Goal: Transaction & Acquisition: Purchase product/service

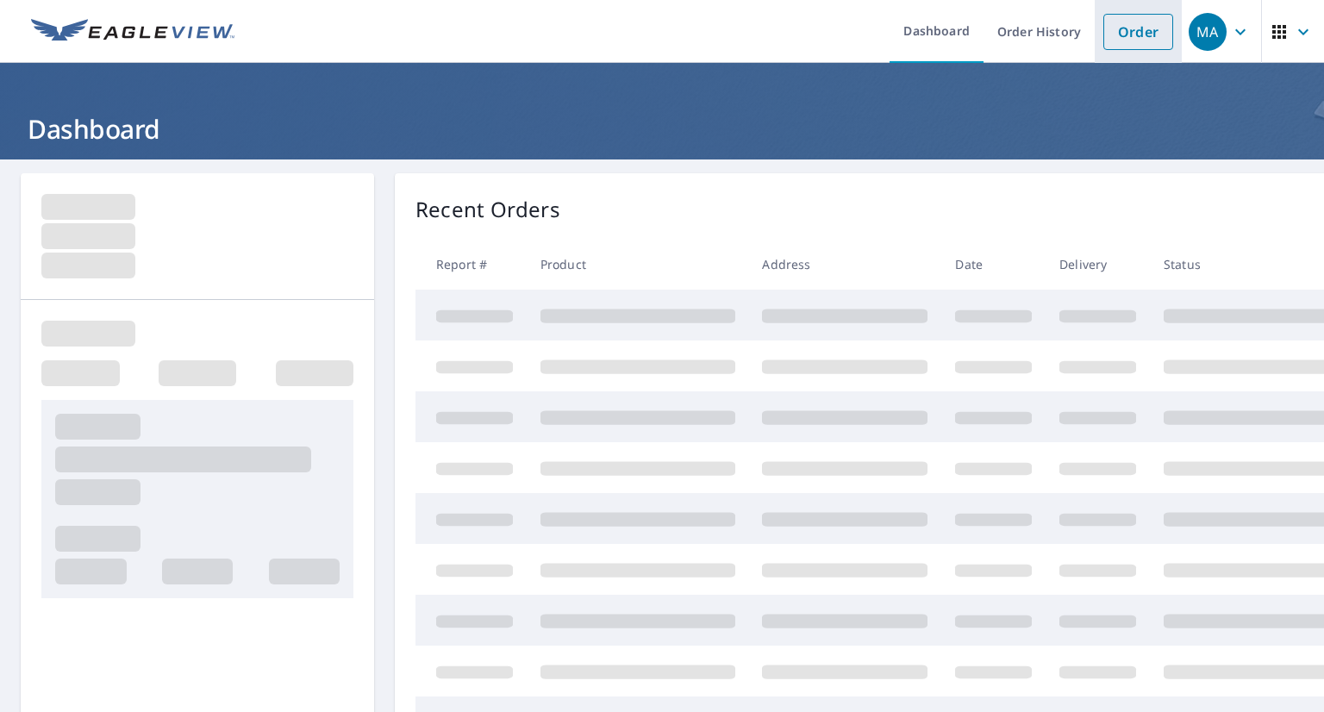
click at [1134, 42] on link "Order" at bounding box center [1138, 32] width 70 height 36
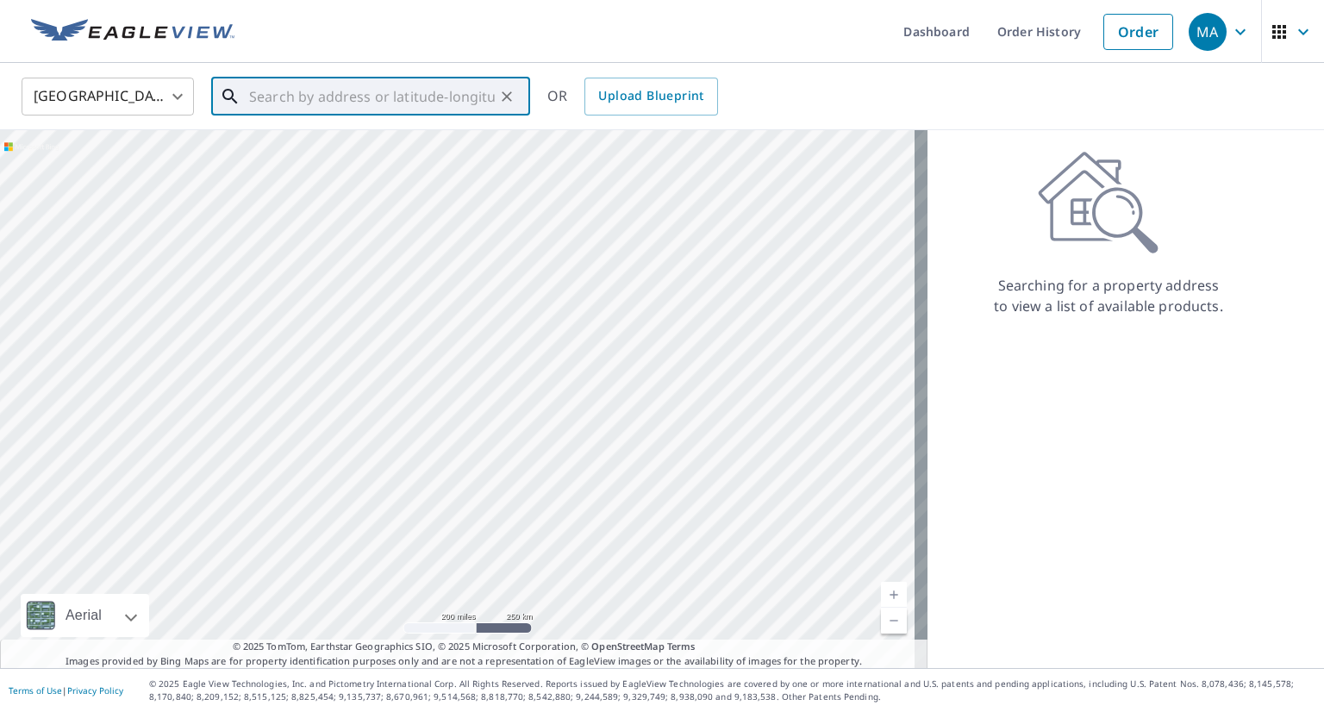
click at [388, 104] on input "text" at bounding box center [372, 96] width 246 height 48
paste input "[STREET_ADDRESS][PERSON_NAME]"
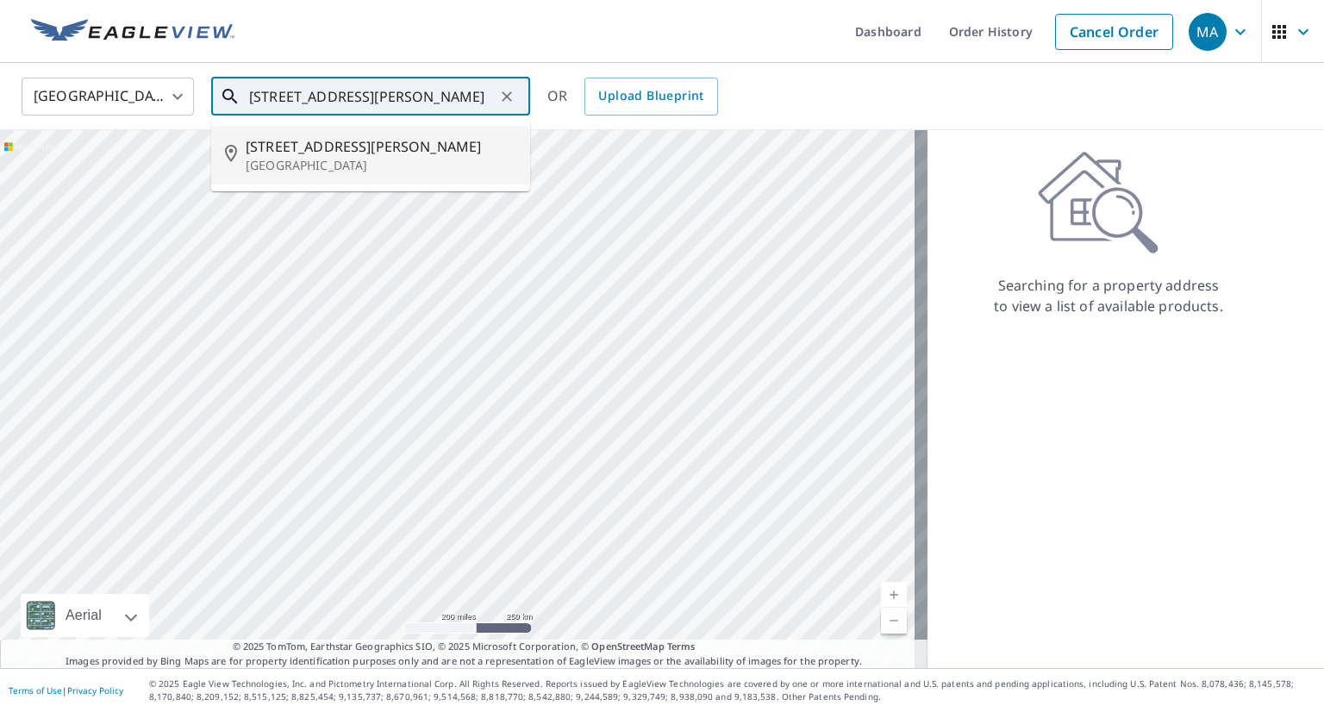
click at [377, 142] on span "[STREET_ADDRESS][PERSON_NAME]" at bounding box center [381, 146] width 271 height 21
type input "[STREET_ADDRESS][PERSON_NAME]"
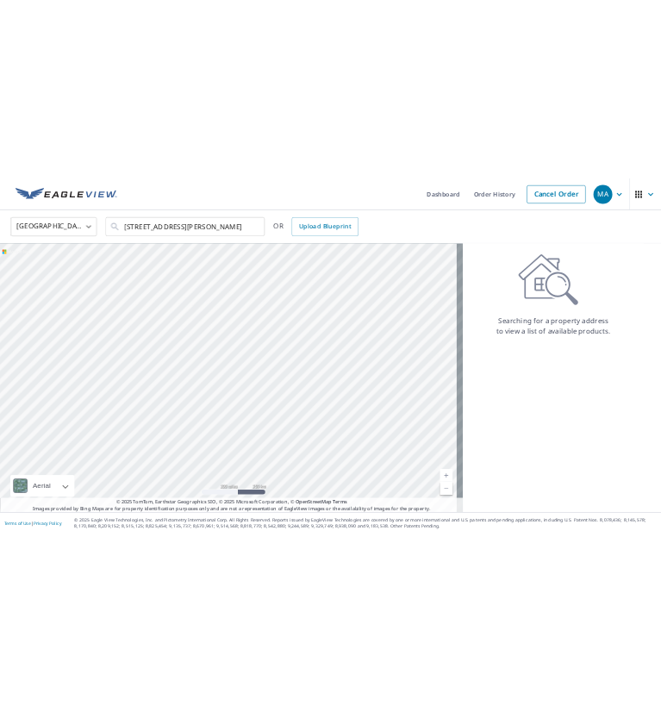
scroll to position [0, 0]
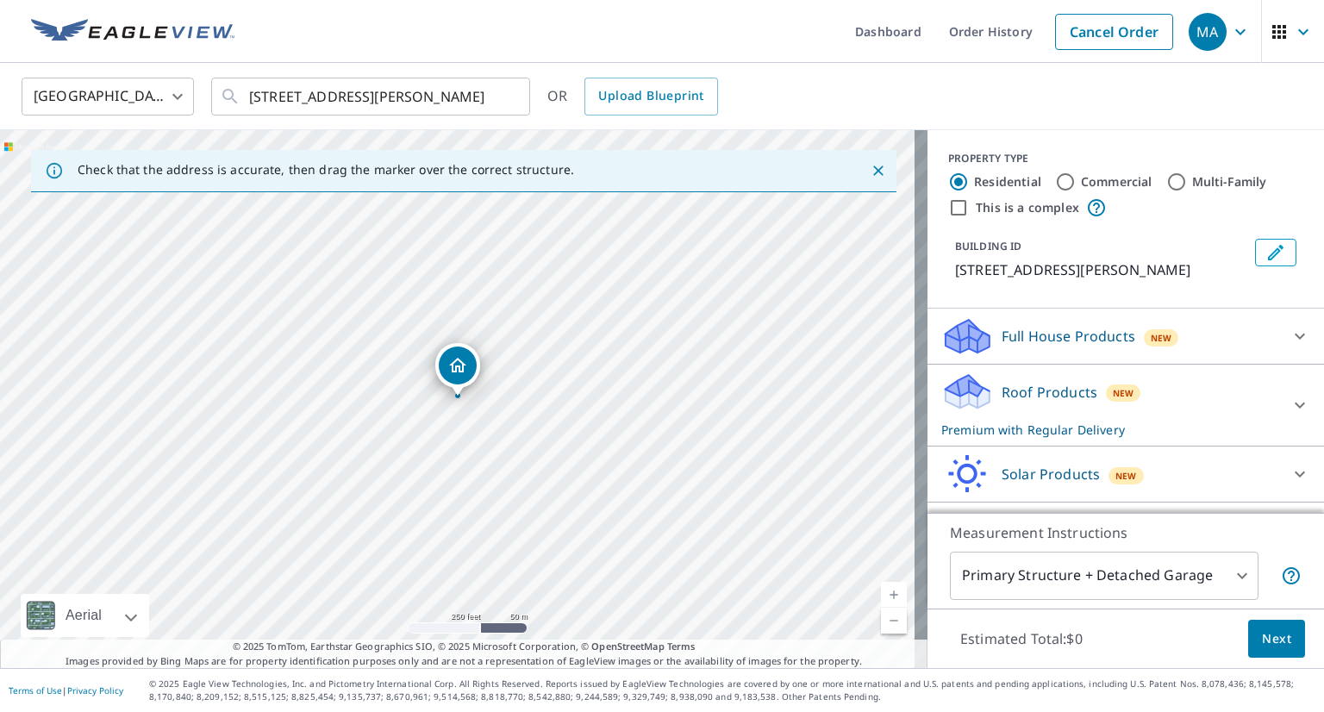
click at [1154, 383] on div "Roof Products New Premium with Regular Delivery" at bounding box center [1110, 404] width 338 height 67
click at [1262, 635] on span "Next" at bounding box center [1276, 639] width 29 height 22
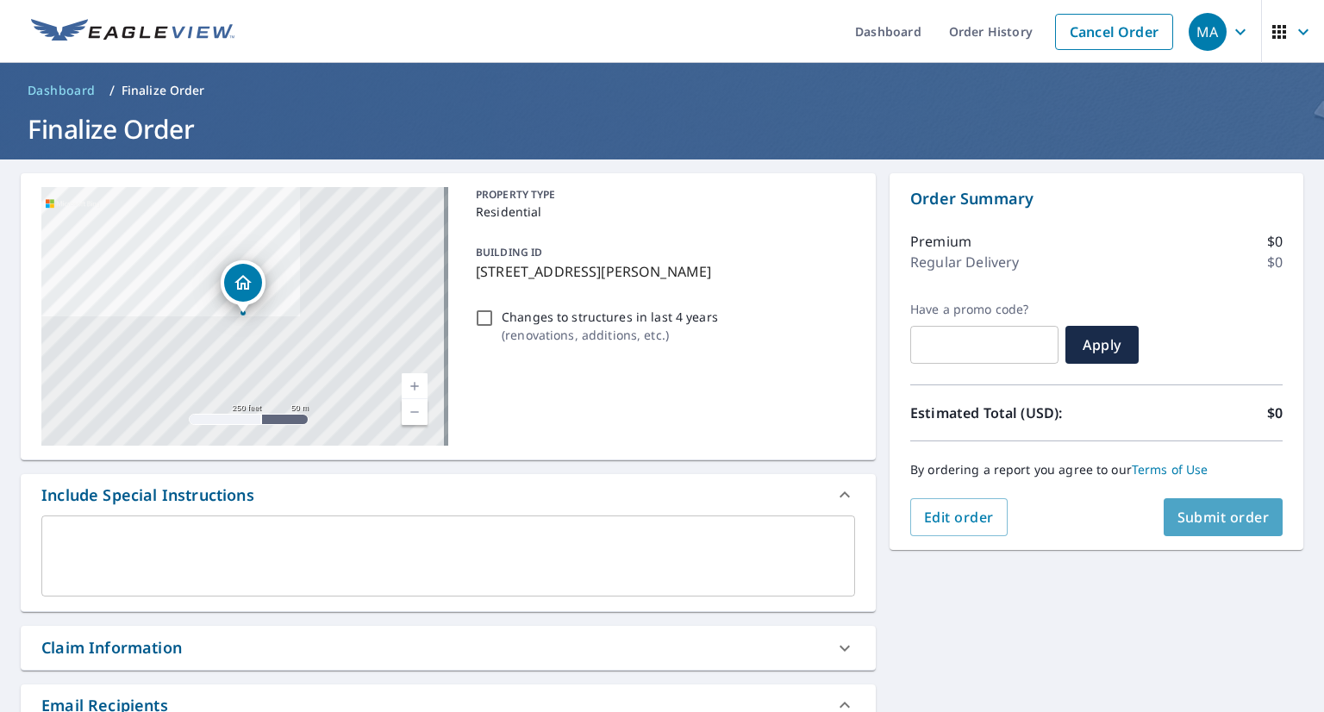
click at [1199, 518] on span "Submit order" at bounding box center [1223, 517] width 92 height 19
checkbox input "true"
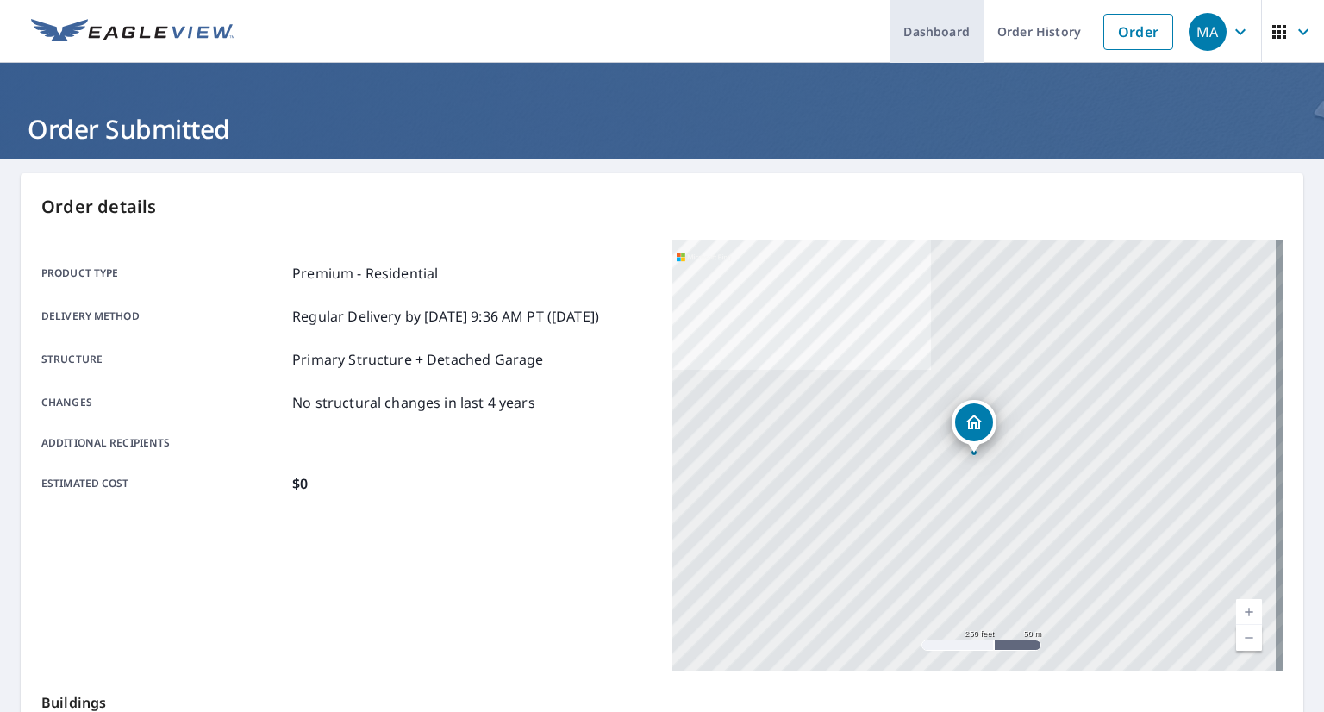
click at [927, 33] on link "Dashboard" at bounding box center [936, 31] width 94 height 63
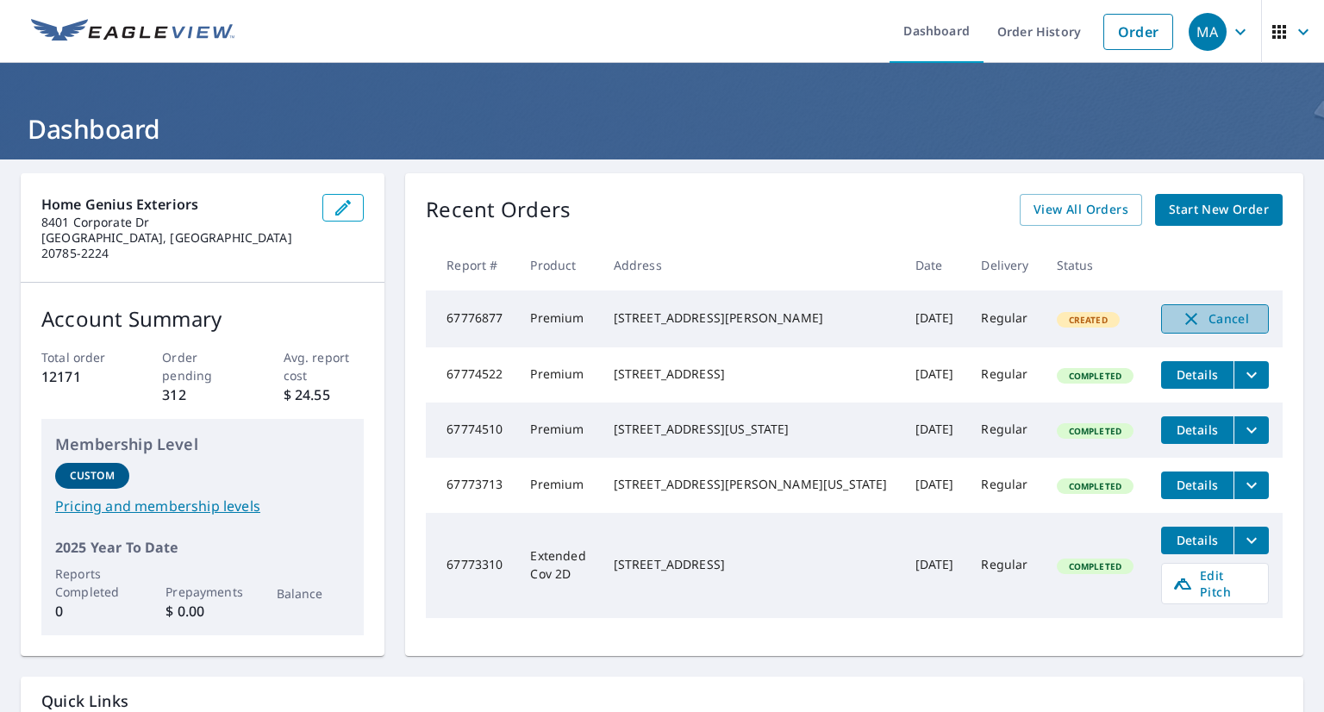
click at [1214, 322] on span "Cancel" at bounding box center [1215, 319] width 72 height 21
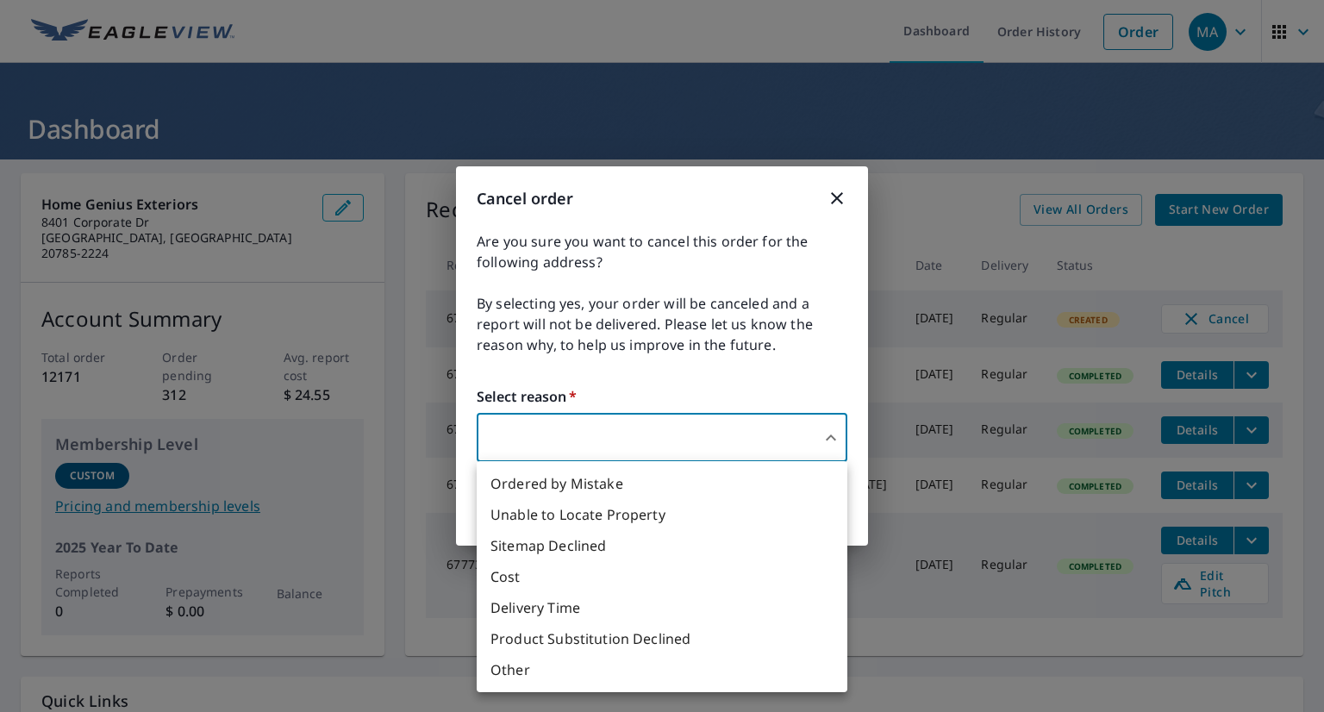
click at [772, 427] on body "MA MA Dashboard Order History Order MA Dashboard Home Genius Exteriors [STREET_…" at bounding box center [662, 356] width 1324 height 712
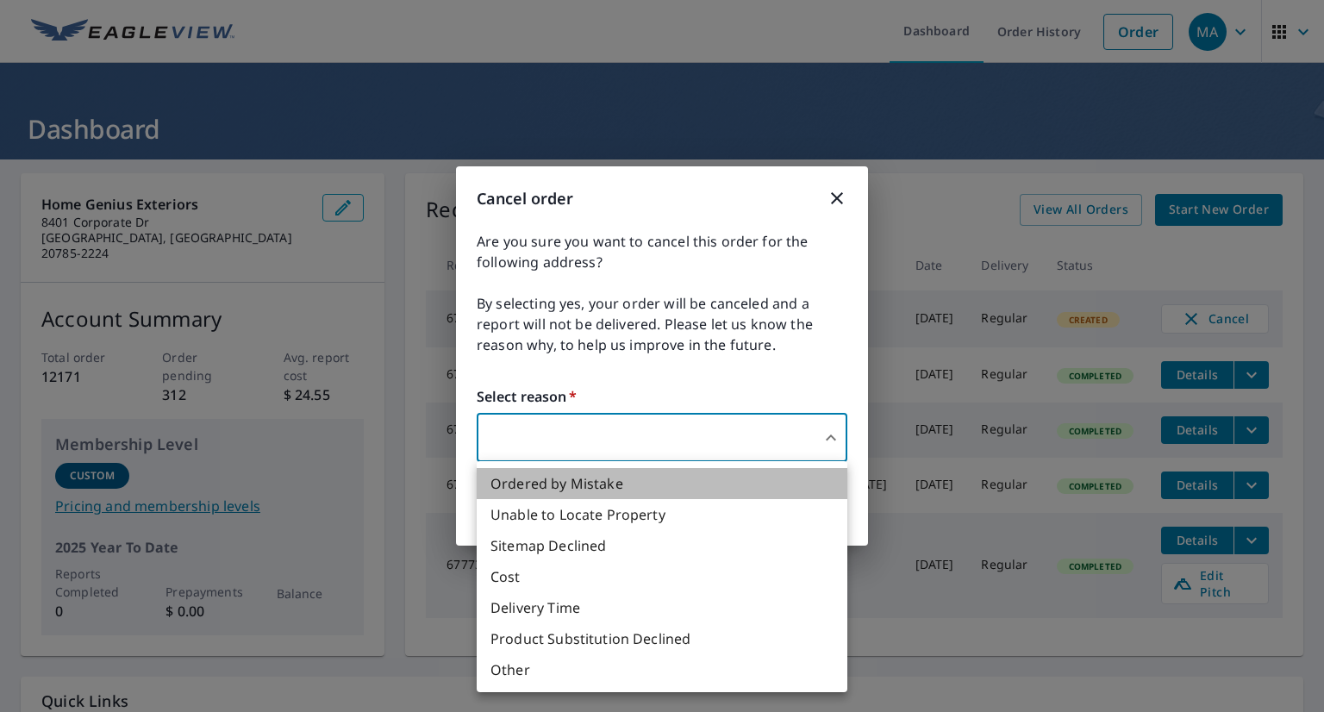
click at [663, 480] on li "Ordered by Mistake" at bounding box center [662, 483] width 371 height 31
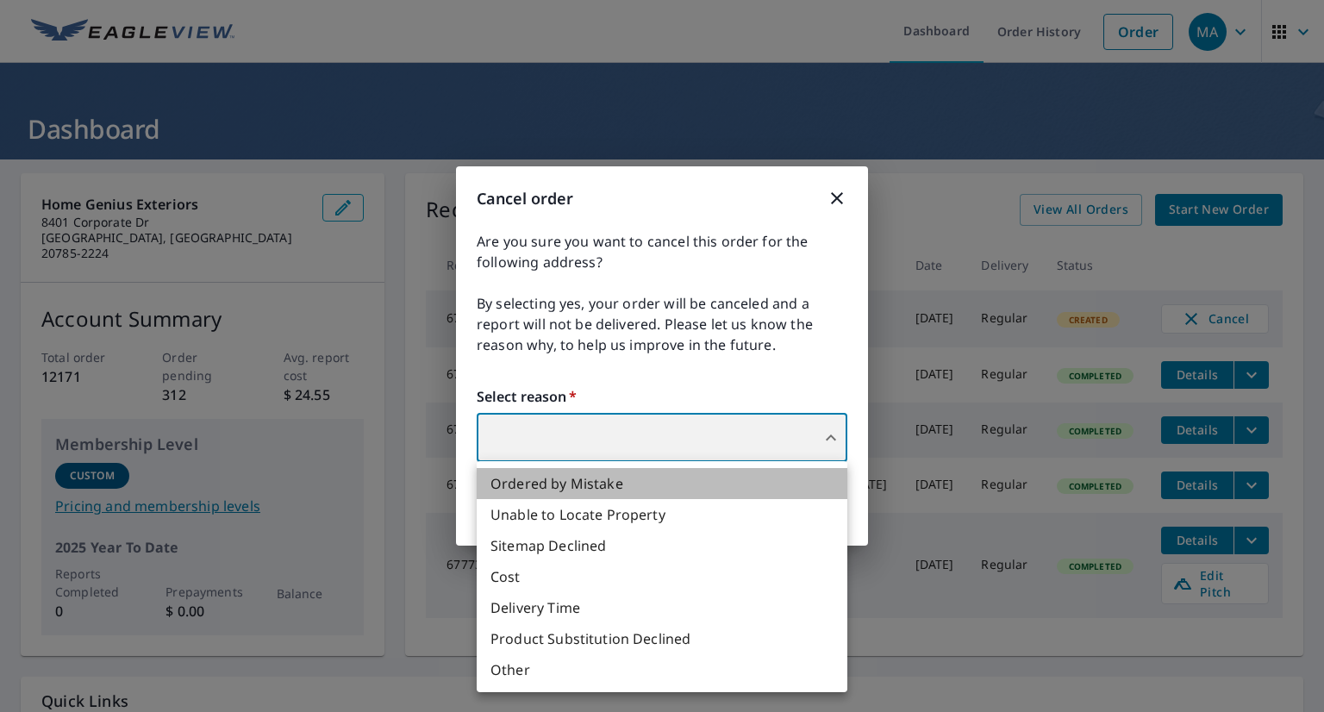
type input "30"
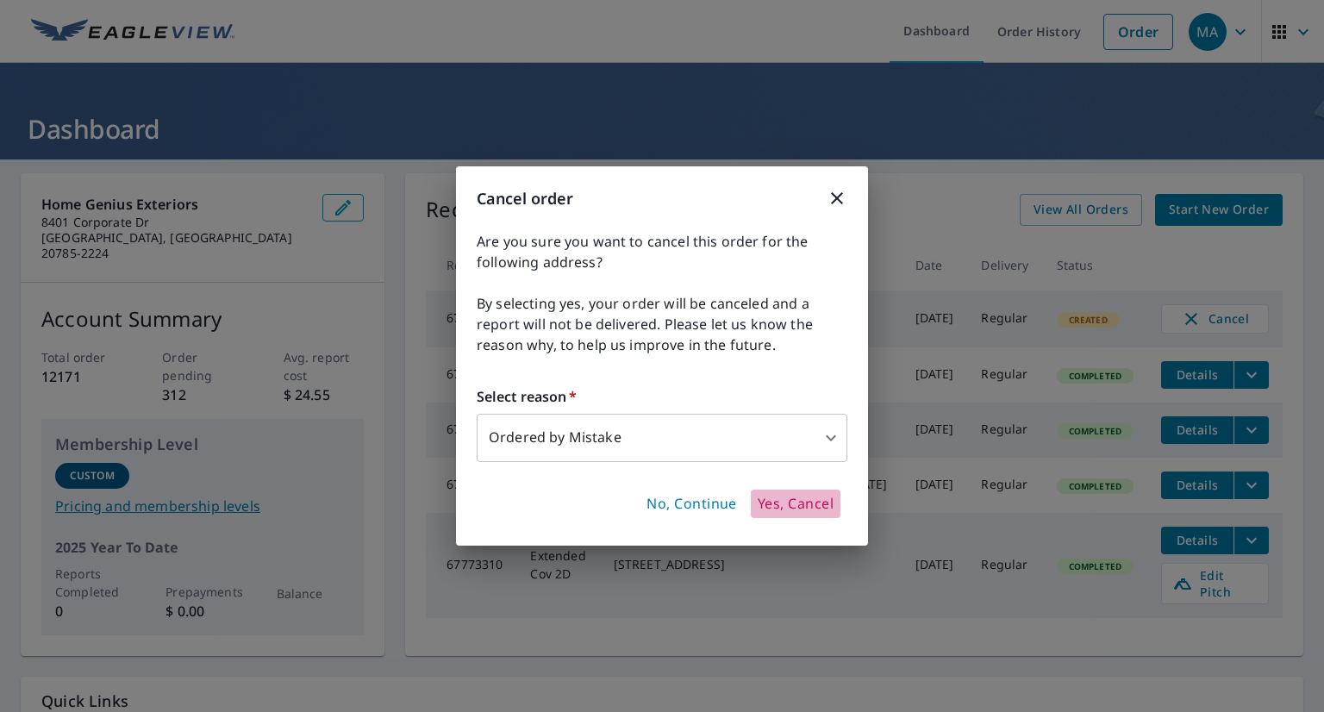
click at [784, 502] on span "Yes, Cancel" at bounding box center [796, 504] width 76 height 19
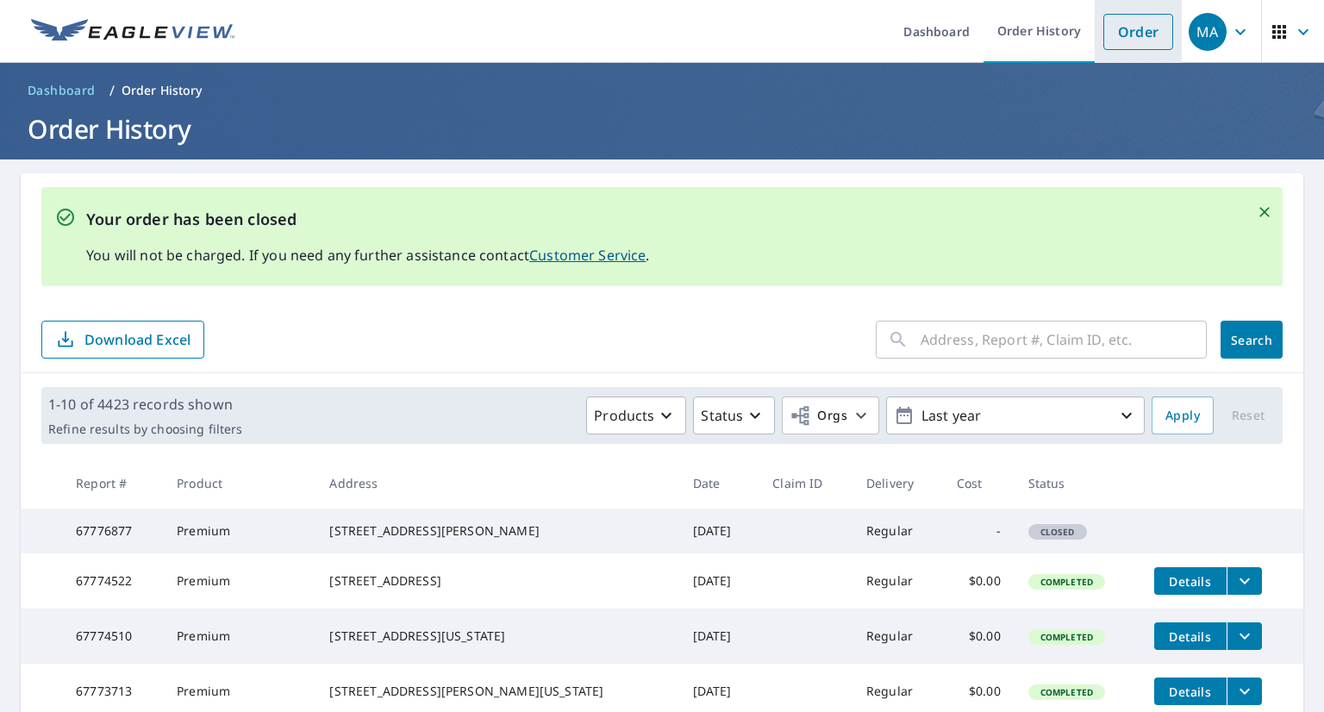
click at [1120, 32] on link "Order" at bounding box center [1138, 32] width 70 height 36
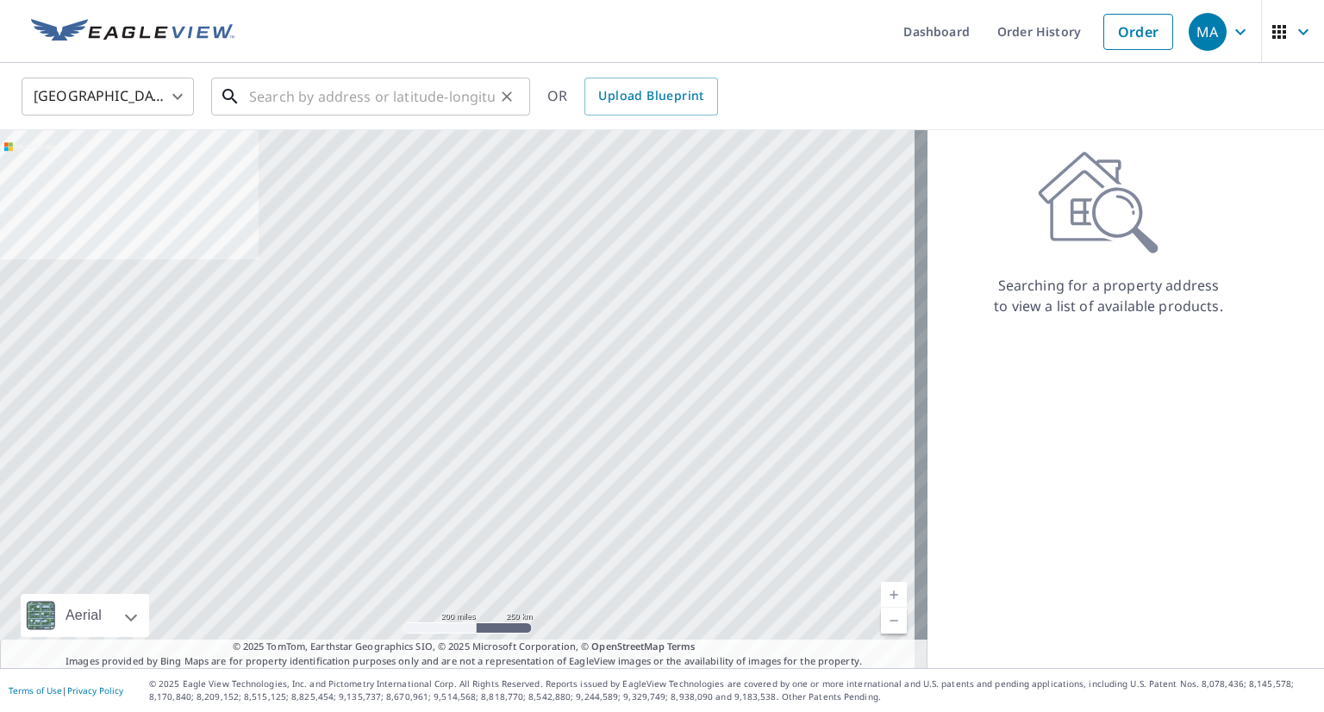
paste input "[STREET_ADDRESS][PERSON_NAME]"
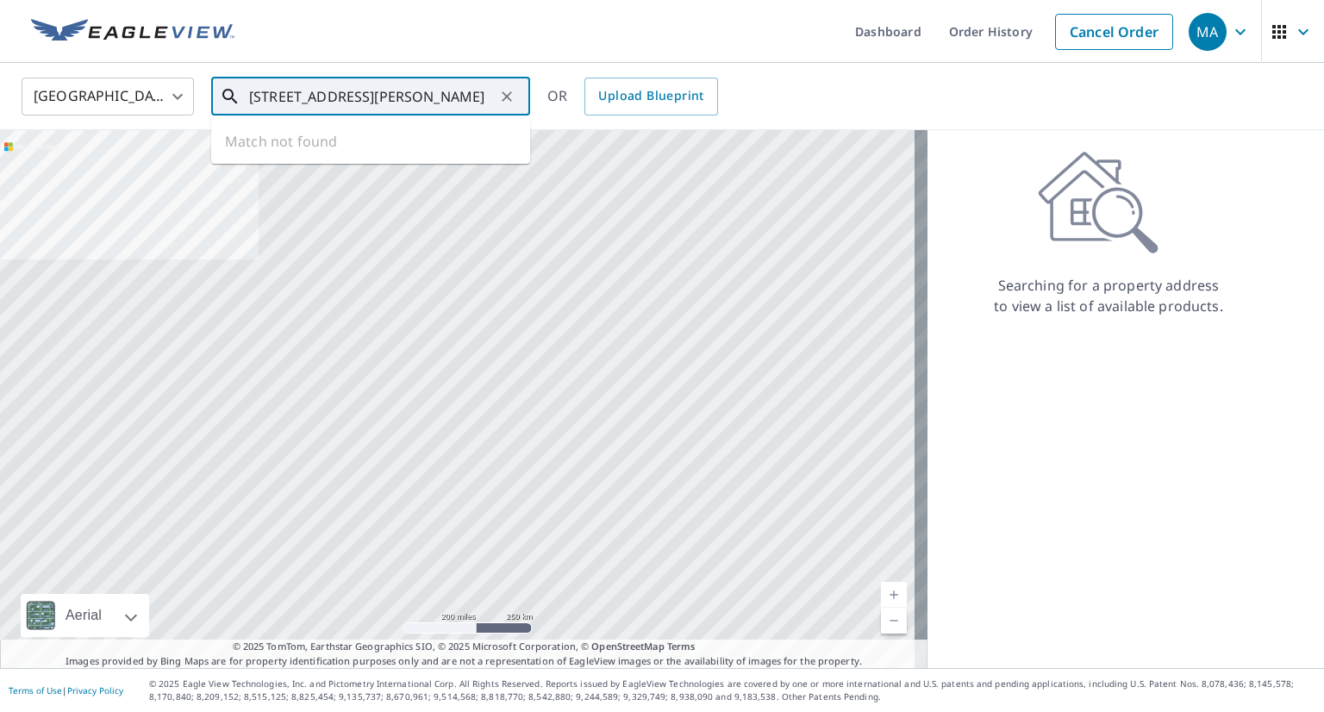
click at [479, 108] on input "[STREET_ADDRESS][PERSON_NAME]" at bounding box center [372, 96] width 246 height 48
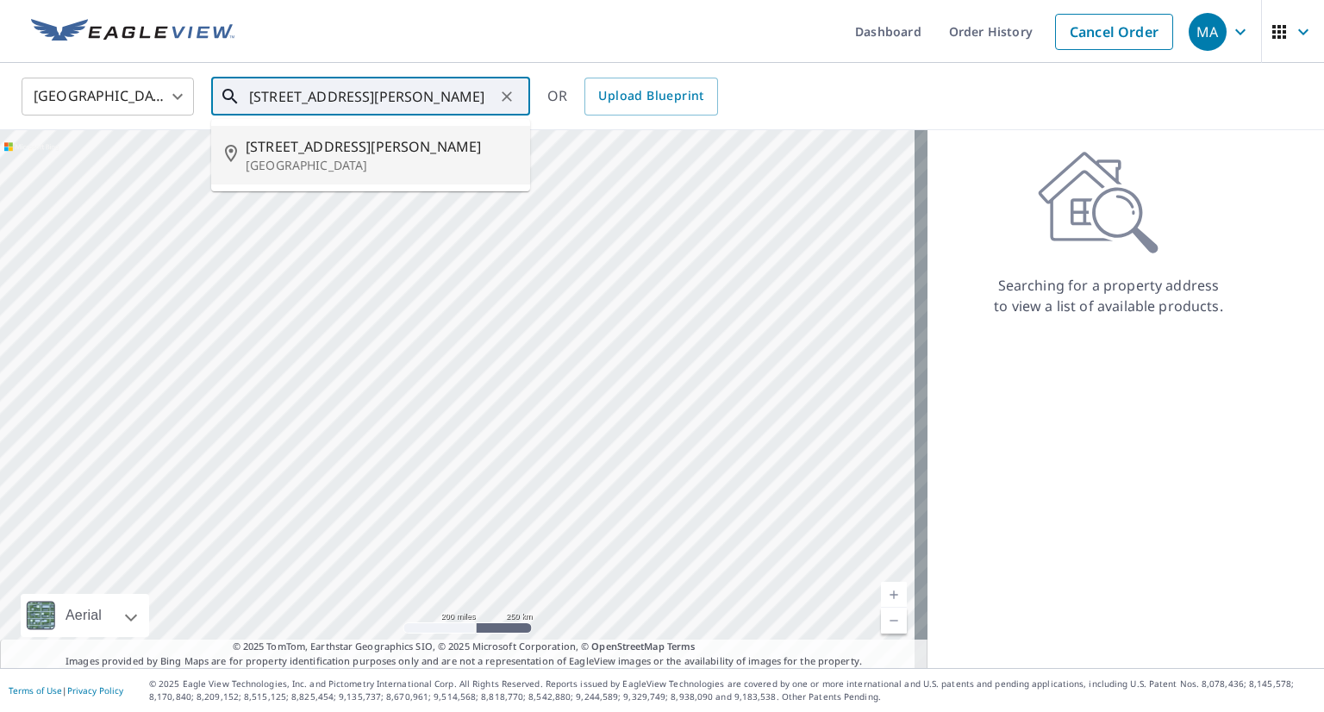
click at [433, 149] on span "[STREET_ADDRESS][PERSON_NAME]" at bounding box center [381, 146] width 271 height 21
type input "[STREET_ADDRESS][PERSON_NAME]"
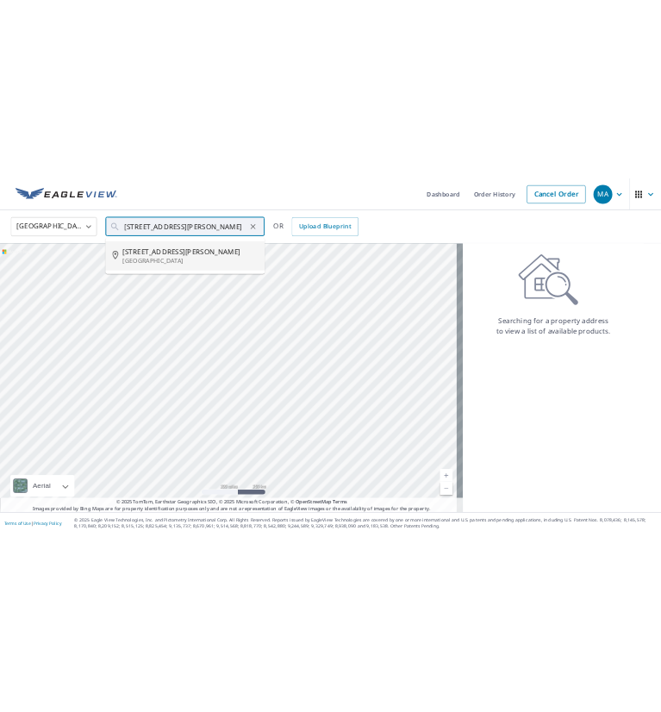
scroll to position [0, 0]
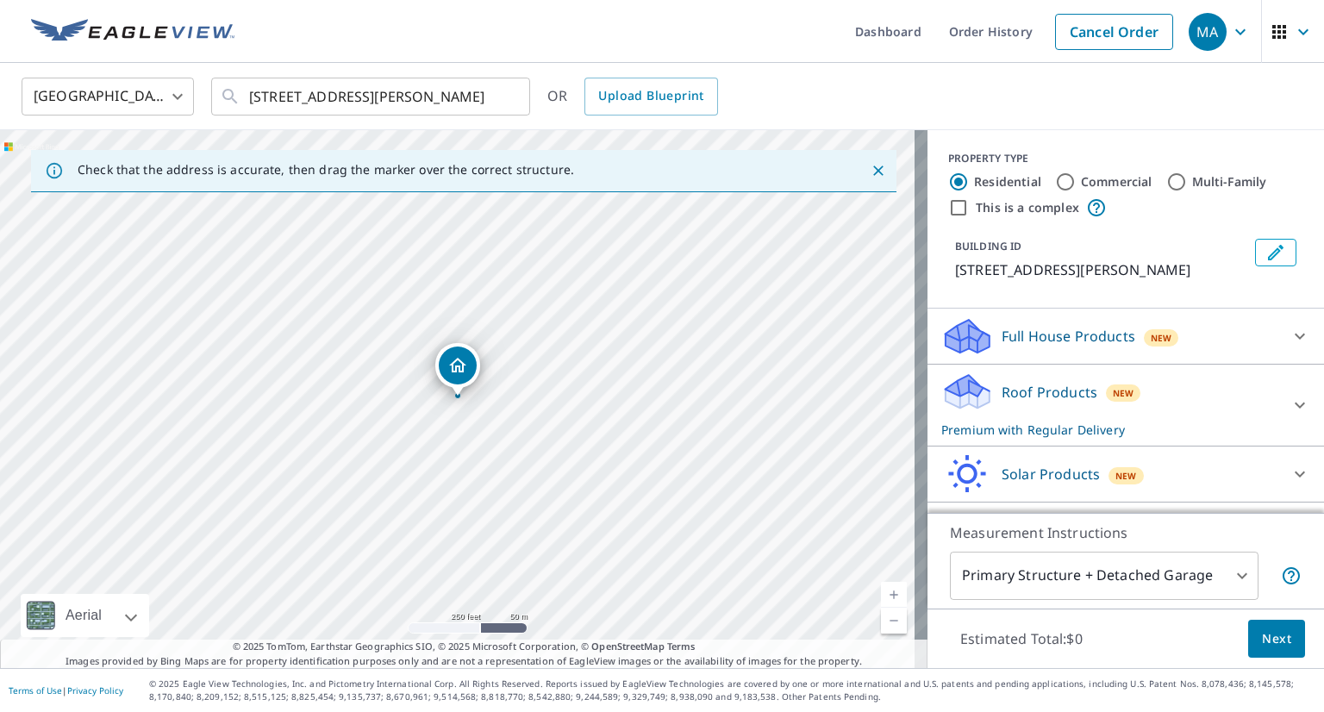
drag, startPoint x: 1200, startPoint y: 387, endPoint x: 1203, endPoint y: 593, distance: 206.0
click at [1203, 593] on div "PROPERTY TYPE Residential Commercial Multi-Family This is a complex BUILDING ID…" at bounding box center [1125, 399] width 396 height 538
click at [1262, 639] on span "Next" at bounding box center [1276, 639] width 29 height 22
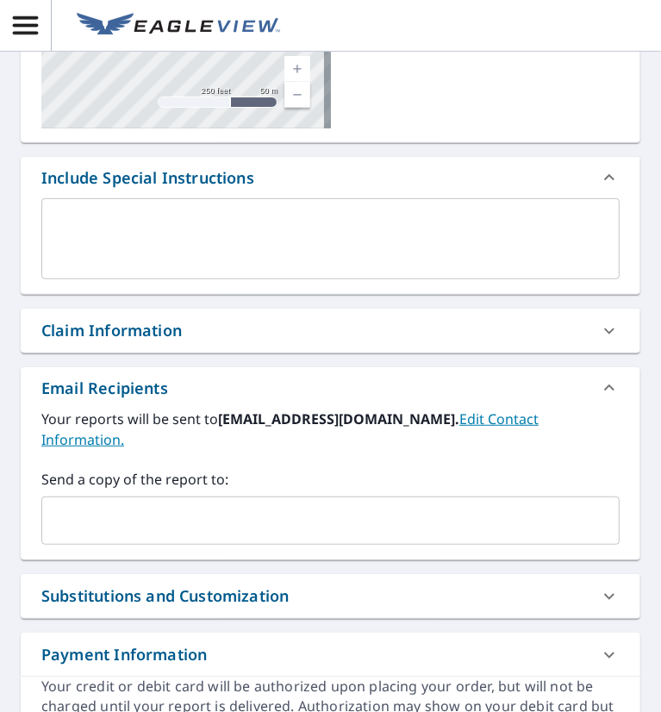
scroll to position [307, 0]
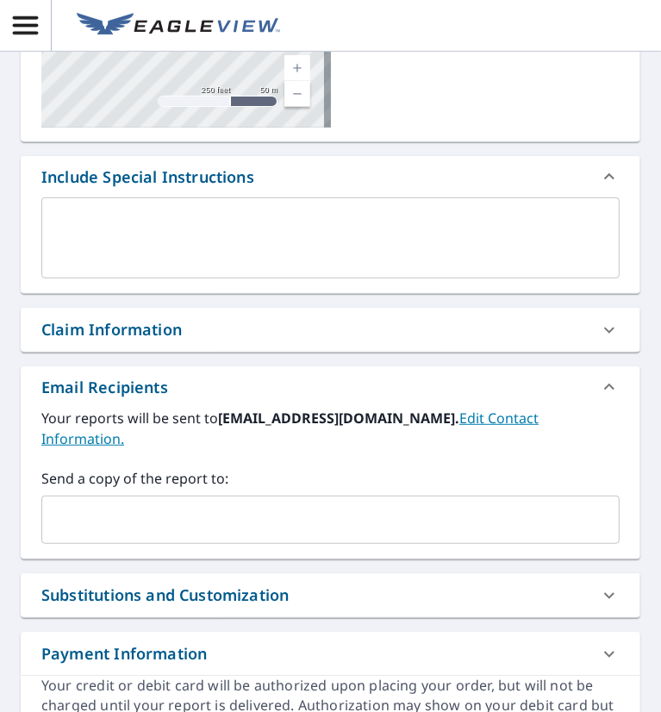
click at [145, 539] on div "​" at bounding box center [330, 520] width 578 height 48
paste input "[EMAIL_ADDRESS][DOMAIN_NAME]"
type input "[EMAIL_ADDRESS][DOMAIN_NAME]"
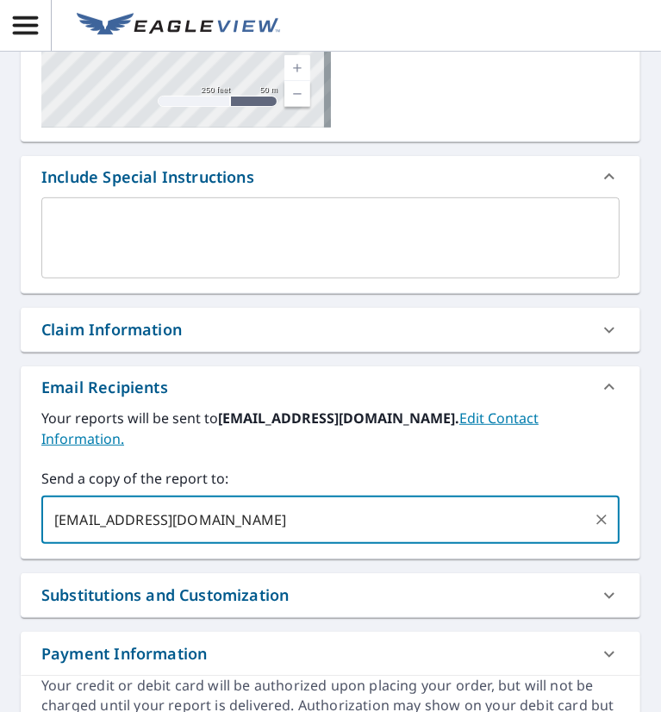
checkbox input "true"
paste input "[EMAIL_ADDRESS][DOMAIN_NAME]"
type input "[EMAIL_ADDRESS][DOMAIN_NAME]"
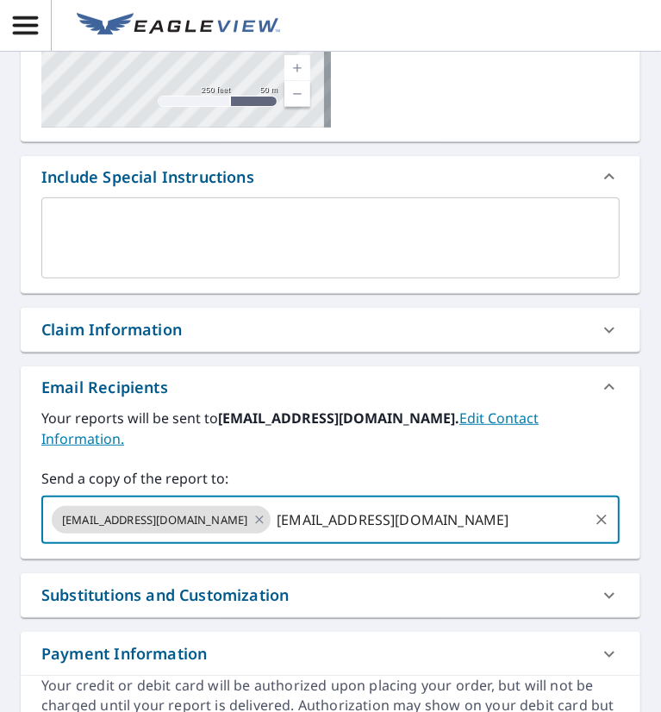
click at [321, 511] on input "[EMAIL_ADDRESS][DOMAIN_NAME]" at bounding box center [429, 519] width 313 height 33
checkbox input "true"
click at [540, 518] on input "text" at bounding box center [541, 519] width 89 height 33
paste input "[EMAIL_ADDRESS][DOMAIN_NAME]"
type input "[EMAIL_ADDRESS][DOMAIN_NAME]"
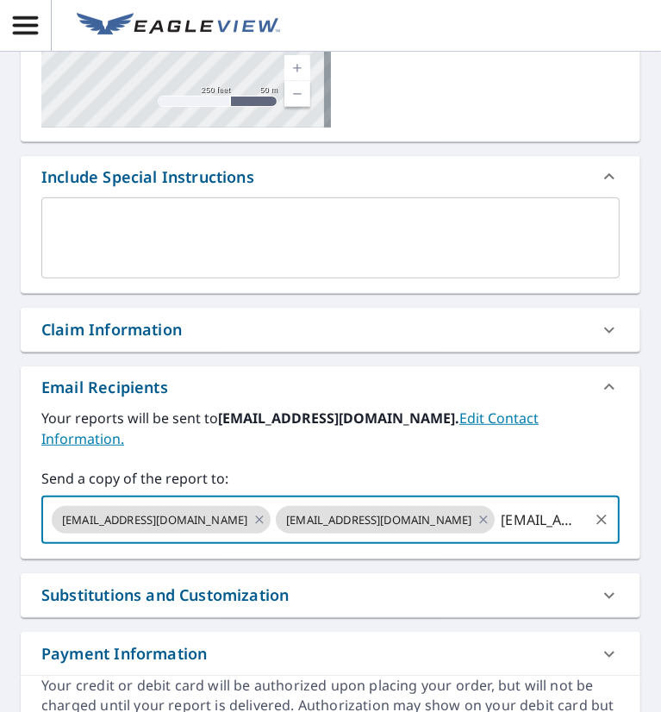
scroll to position [0, 207]
checkbox input "true"
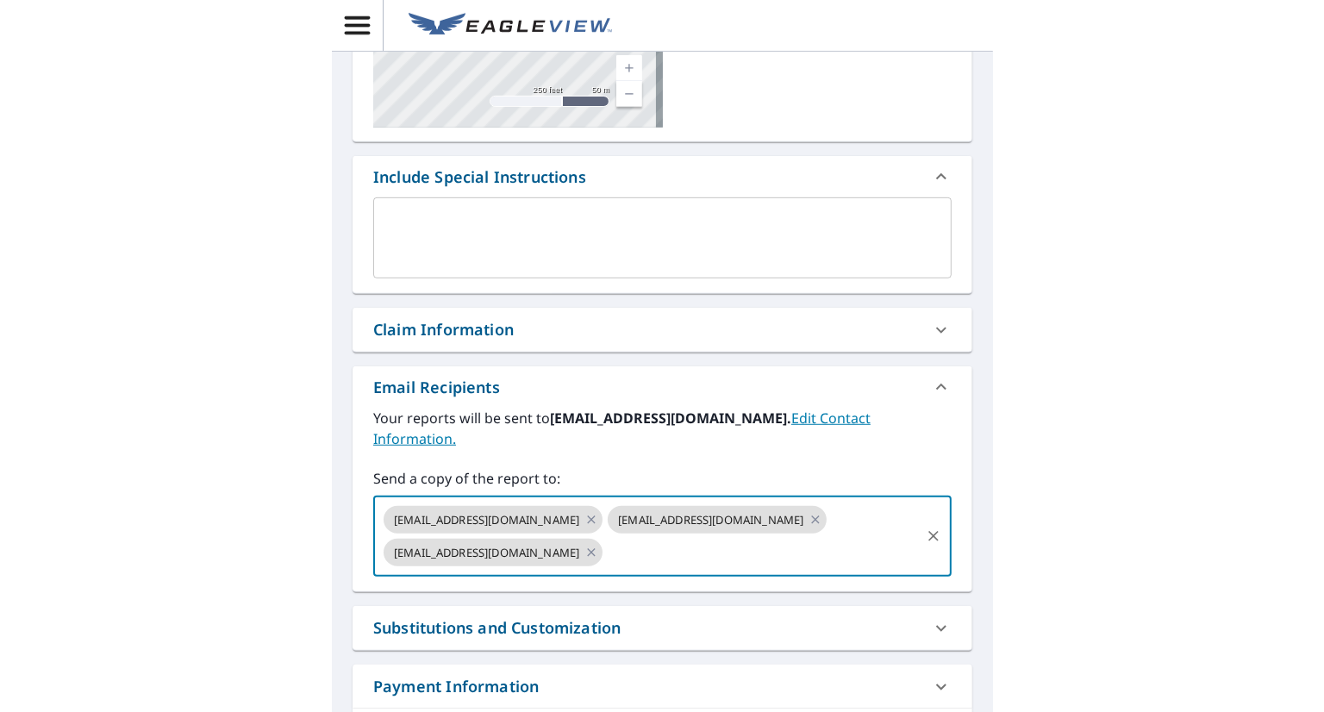
scroll to position [0, 0]
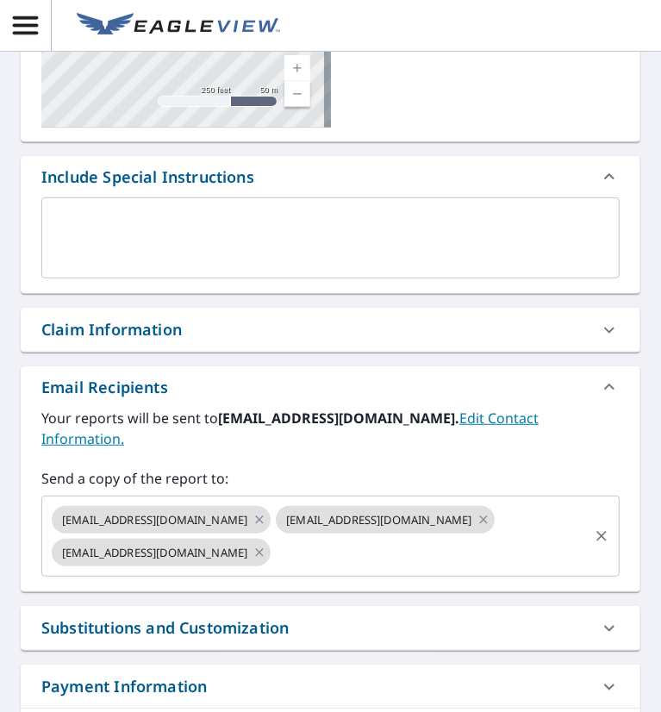
paste input "[EMAIL_ADDRESS][DOMAIN_NAME]"
type input "[EMAIL_ADDRESS][DOMAIN_NAME]"
click at [358, 556] on input "[EMAIL_ADDRESS][DOMAIN_NAME]" at bounding box center [429, 552] width 313 height 33
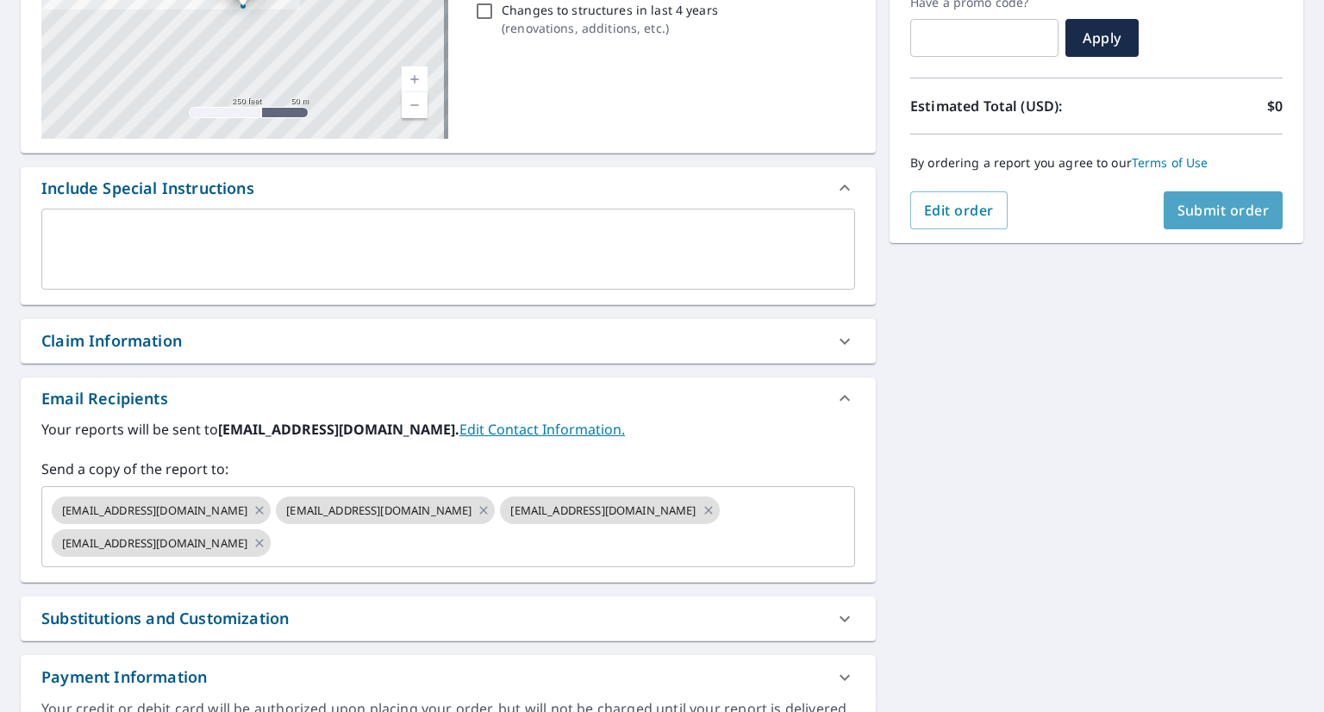
click at [1231, 216] on span "Submit order" at bounding box center [1223, 210] width 92 height 19
checkbox input "true"
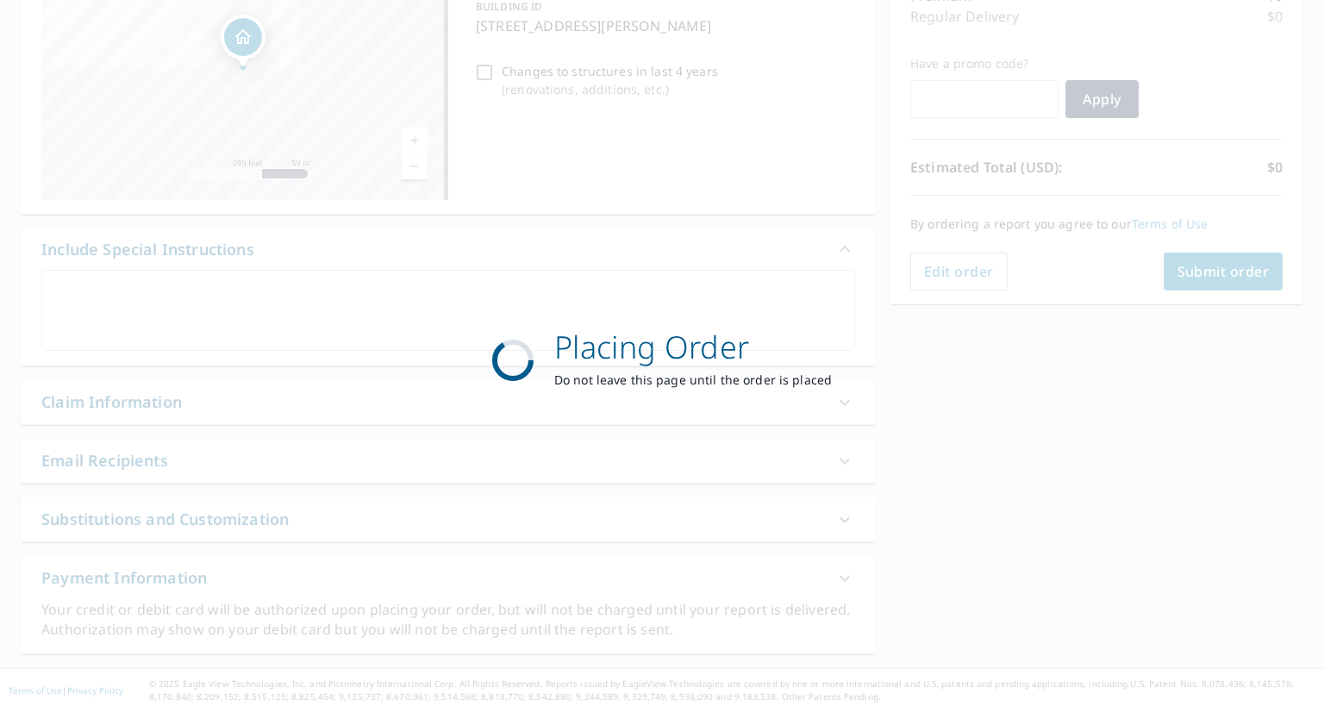
scroll to position [245, 0]
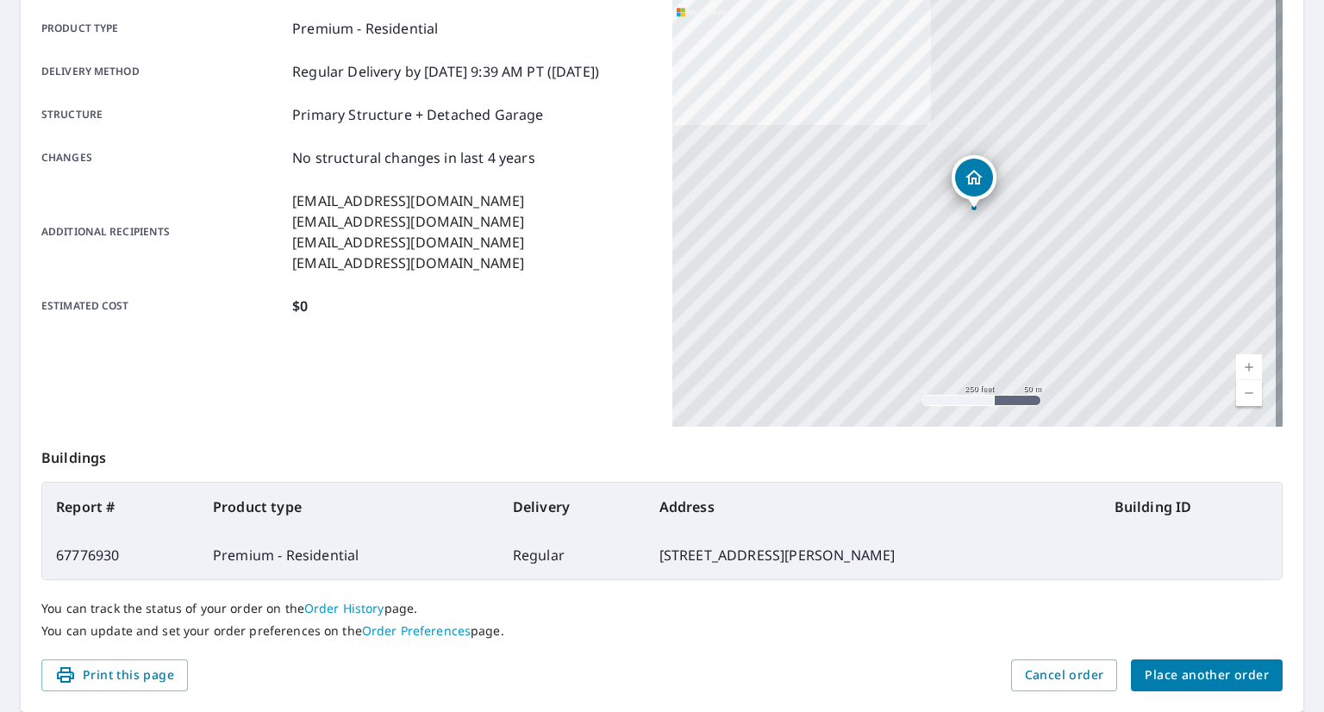
click at [882, 362] on div "[STREET_ADDRESS][PERSON_NAME]" at bounding box center [977, 211] width 610 height 431
